Goal: Transaction & Acquisition: Purchase product/service

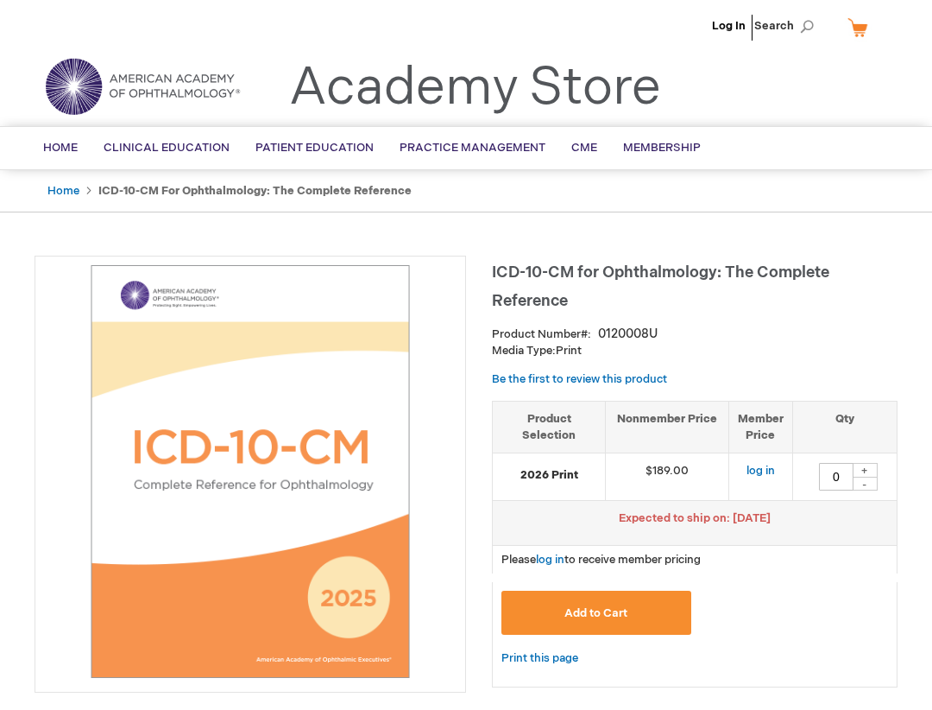
click at [266, 475] on img at bounding box center [250, 471] width 413 height 413
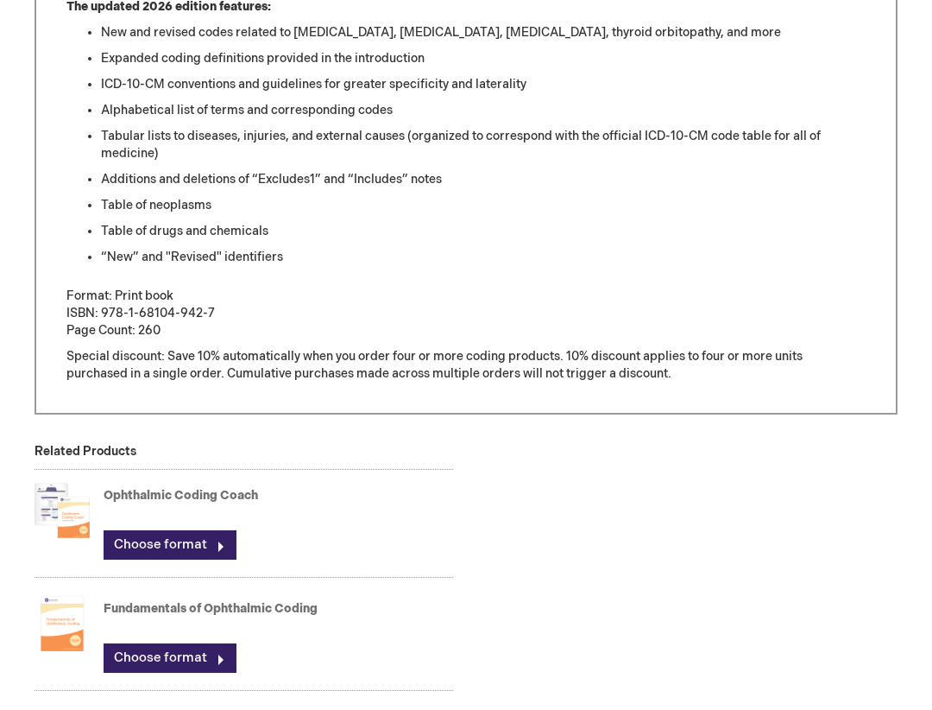
scroll to position [905, 0]
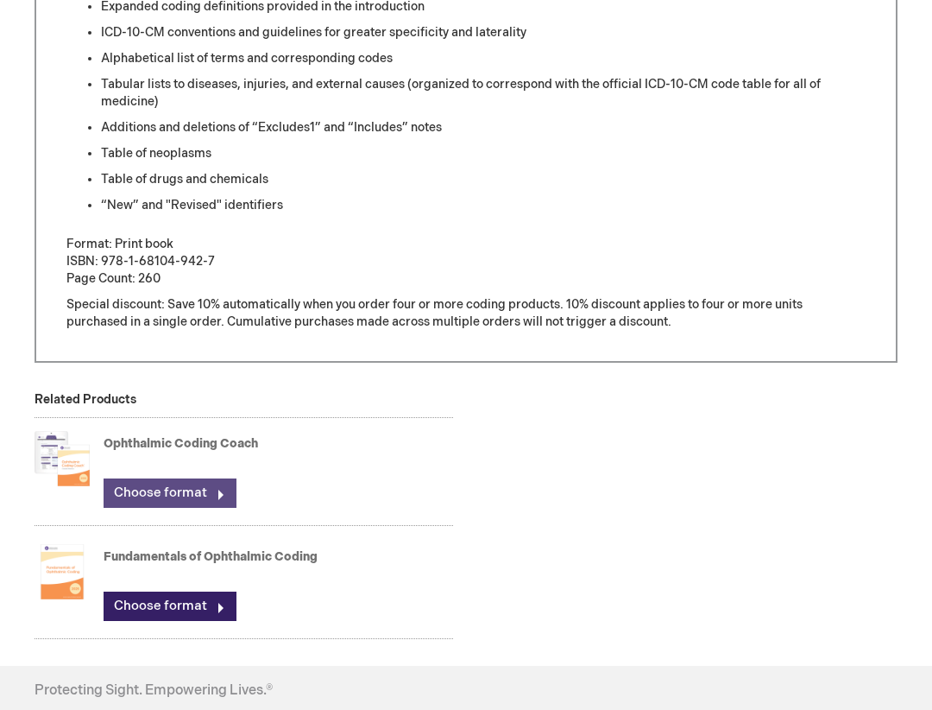
click at [173, 493] on link "Choose format" at bounding box center [170, 492] width 133 height 29
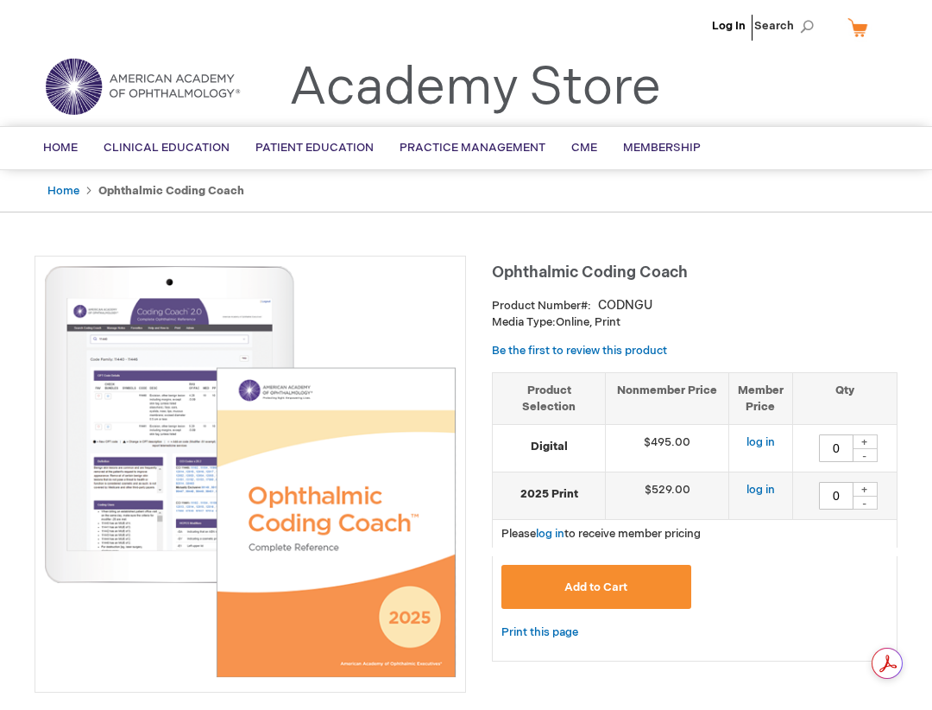
click at [111, 464] on img at bounding box center [250, 471] width 413 height 413
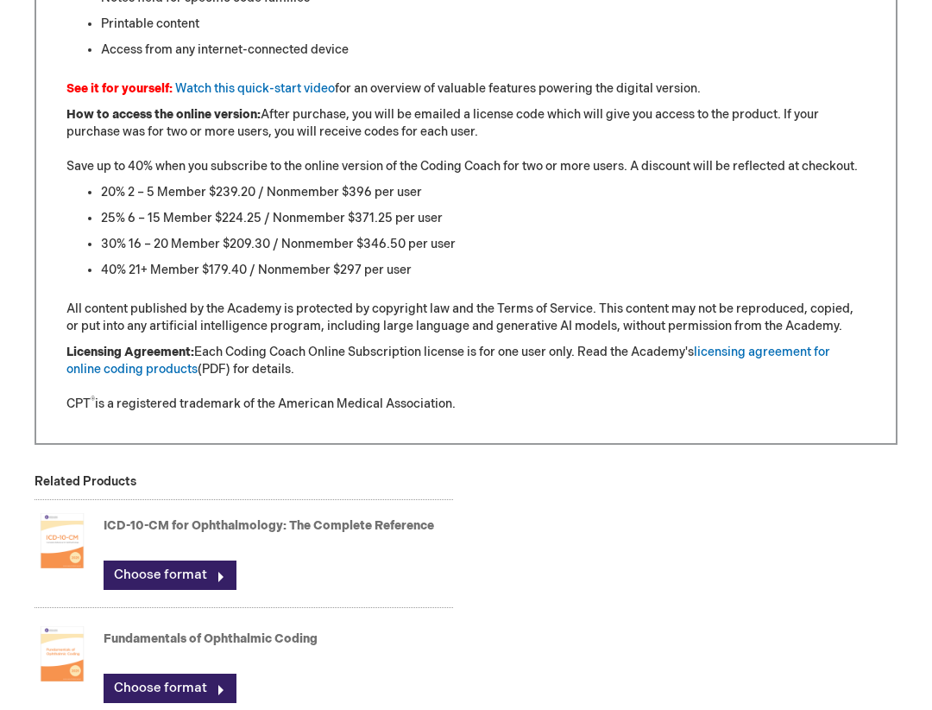
scroll to position [1600, 0]
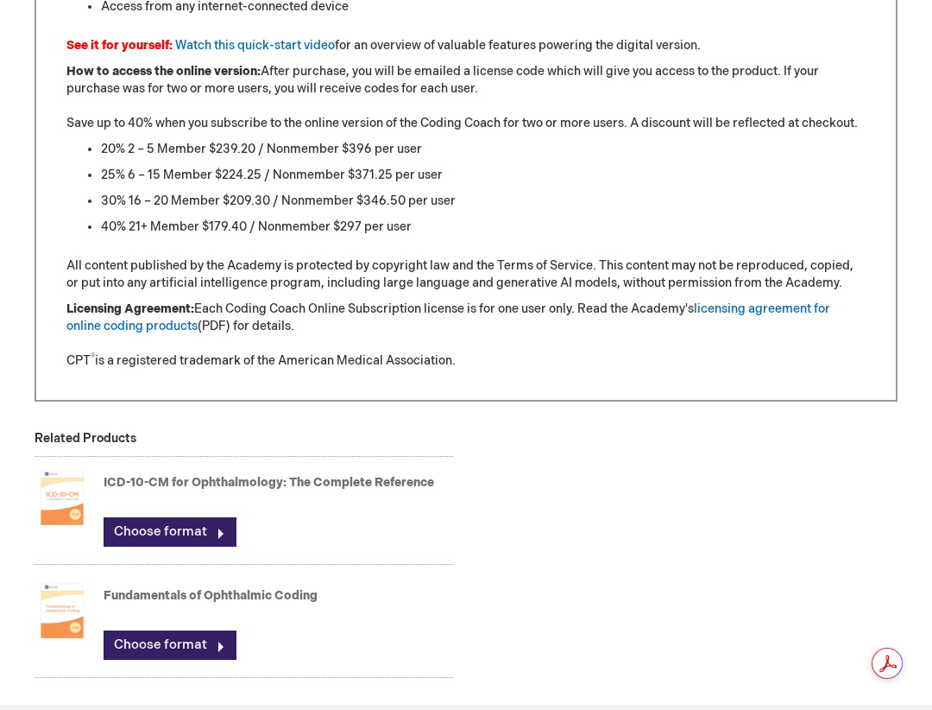
click at [308, 483] on link "ICD-10-CM for Ophthalmology: The Complete Reference" at bounding box center [269, 482] width 331 height 15
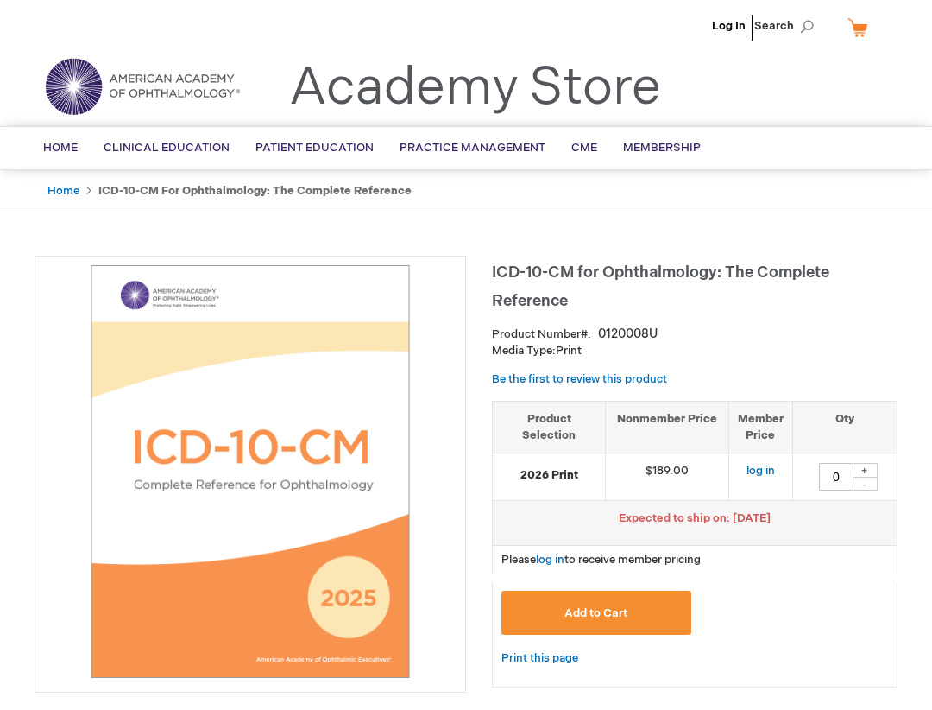
click at [756, 202] on ul "Home ICD-10-CM for Ophthalmology: The Complete Reference" at bounding box center [466, 191] width 863 height 42
